Goal: Information Seeking & Learning: Find specific fact

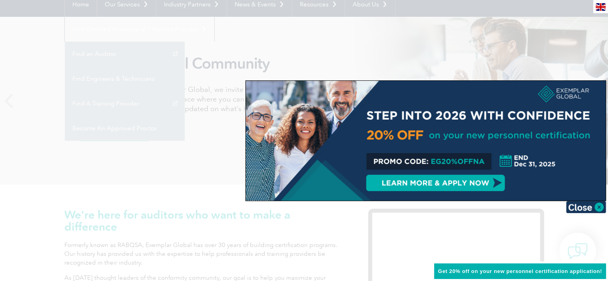
scroll to position [120, 0]
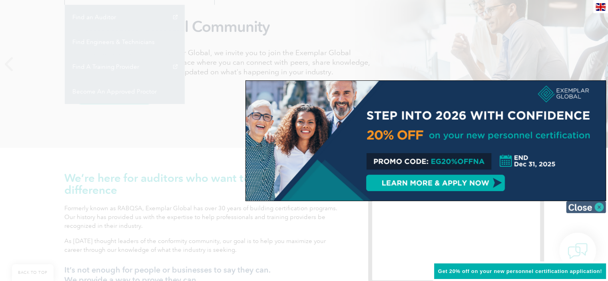
click at [591, 207] on img at bounding box center [586, 207] width 40 height 12
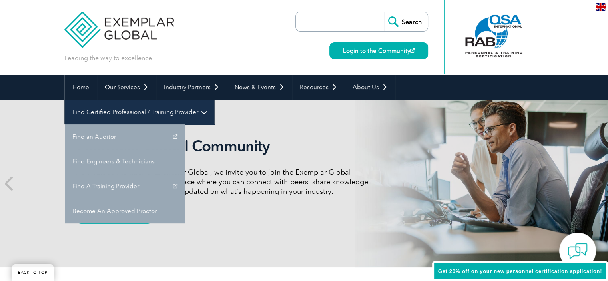
scroll to position [0, 0]
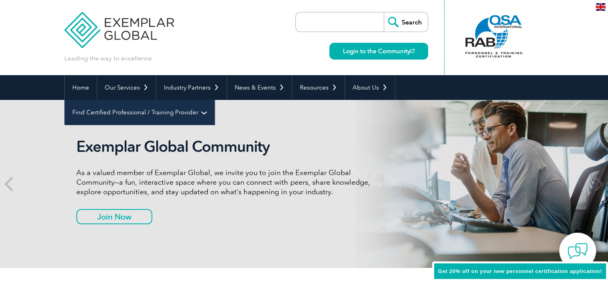
click at [214, 100] on link "Find Certified Professional / Training Provider" at bounding box center [139, 112] width 149 height 25
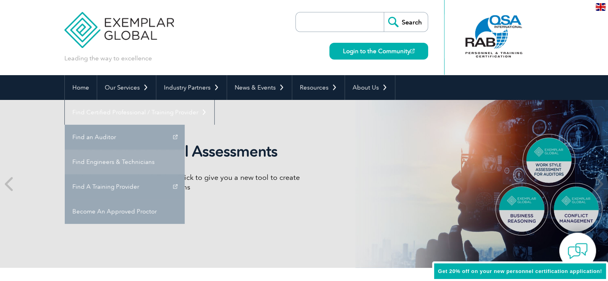
click at [185, 149] on link "Find Engineers & Technicians" at bounding box center [125, 161] width 120 height 25
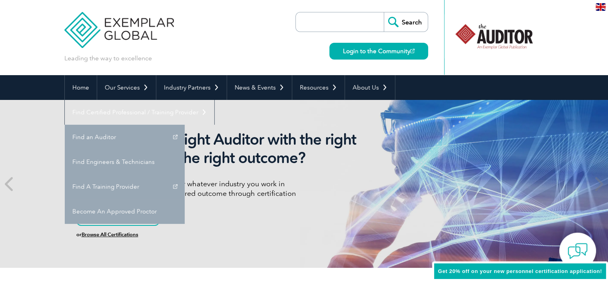
click at [352, 23] on input "search" at bounding box center [342, 21] width 84 height 19
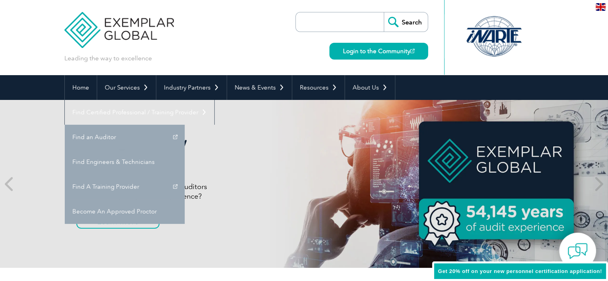
paste input "ESD-050610-AE"
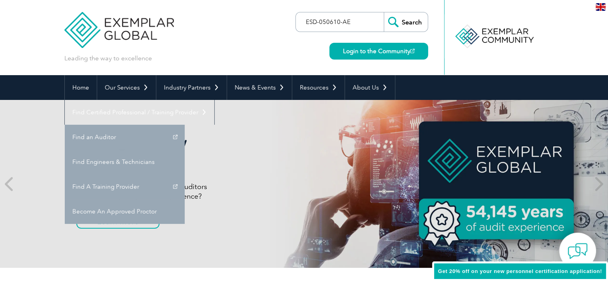
type input "ESD-050610-AE"
click at [404, 19] on input "Search" at bounding box center [406, 21] width 44 height 19
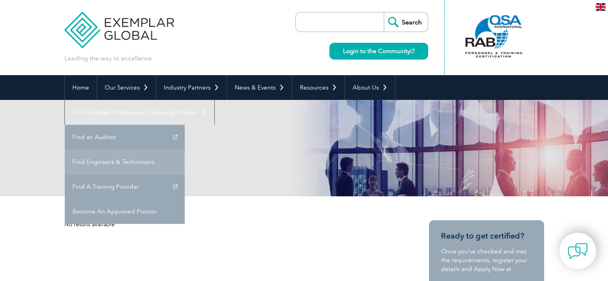
click at [185, 149] on link "Find Engineers & Technicians" at bounding box center [125, 161] width 120 height 25
